Goal: Task Accomplishment & Management: Manage account settings

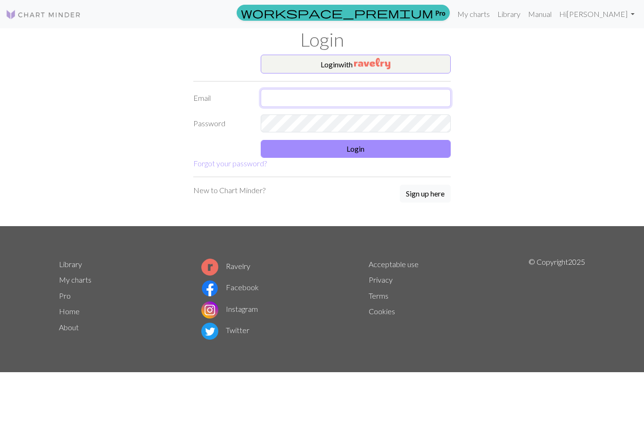
click at [289, 105] on input "text" at bounding box center [356, 98] width 190 height 18
type input "shelby_2190@yahoo.com"
click at [283, 150] on button "Login" at bounding box center [356, 149] width 190 height 18
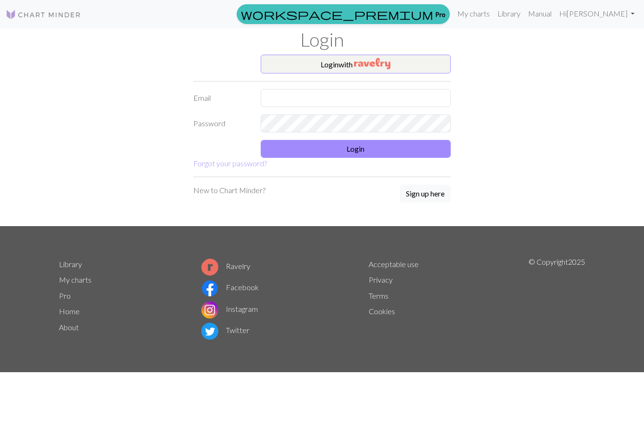
click at [493, 15] on link "My charts" at bounding box center [473, 13] width 40 height 19
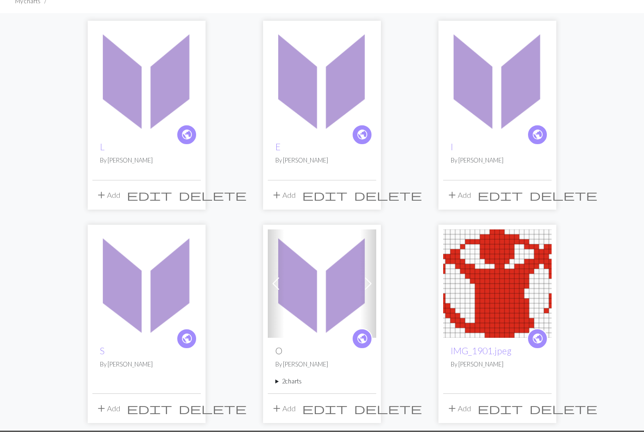
click at [123, 315] on img at bounding box center [146, 284] width 108 height 108
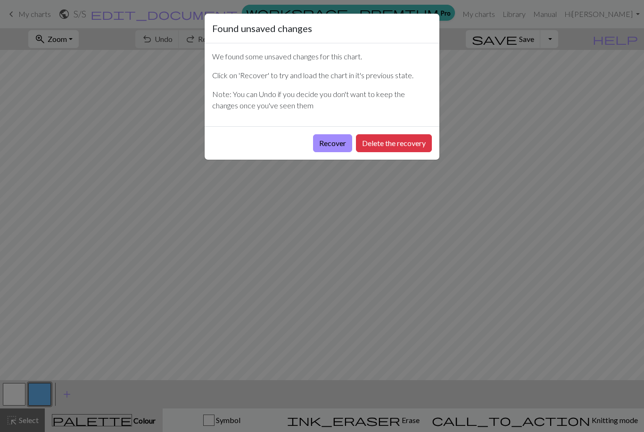
click at [12, 119] on div "Found unsaved changes We found some unsaved changes for this chart. Click on 'R…" at bounding box center [322, 216] width 644 height 432
